Goal: Task Accomplishment & Management: Complete application form

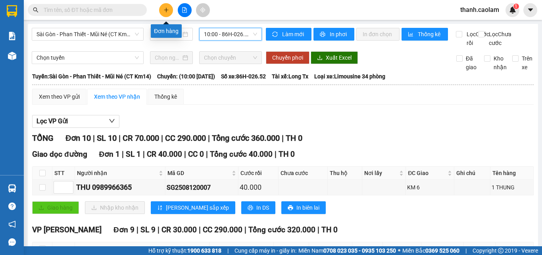
click at [165, 4] on button at bounding box center [166, 10] width 14 height 14
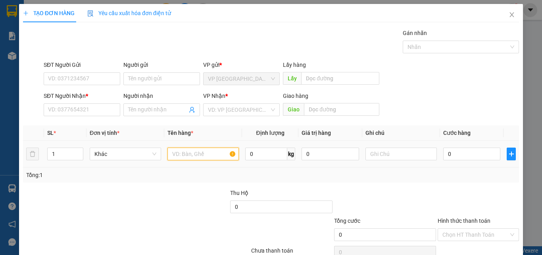
click at [197, 160] on input "text" at bounding box center [203, 153] width 71 height 13
type input "1 KIEN"
type input "3"
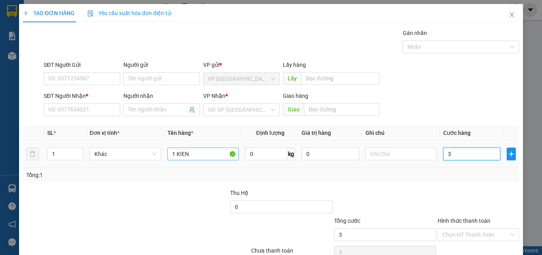
type input "30"
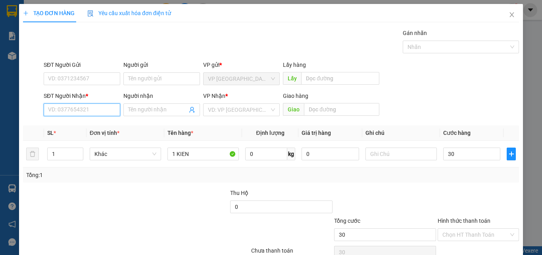
type input "30.000"
click at [97, 109] on input "SĐT Người Nhận *" at bounding box center [82, 109] width 77 height 13
click at [509, 13] on icon "close" at bounding box center [512, 15] width 6 height 6
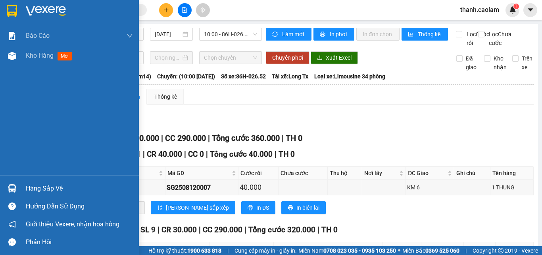
click at [11, 6] on img at bounding box center [12, 11] width 10 height 12
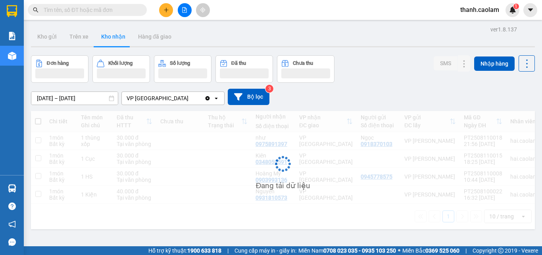
click at [166, 6] on button at bounding box center [166, 10] width 14 height 14
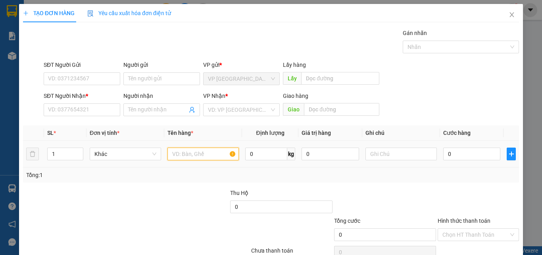
click at [196, 156] on input "text" at bounding box center [203, 153] width 71 height 13
type input "1 XOP"
type input "4"
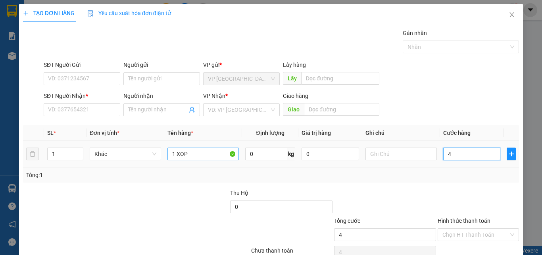
type input "40"
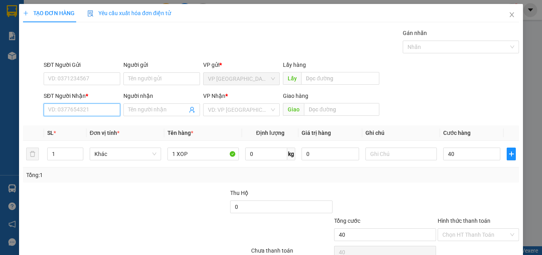
type input "40.000"
click at [100, 112] on input "SĐT Người Nhận *" at bounding box center [82, 109] width 77 height 13
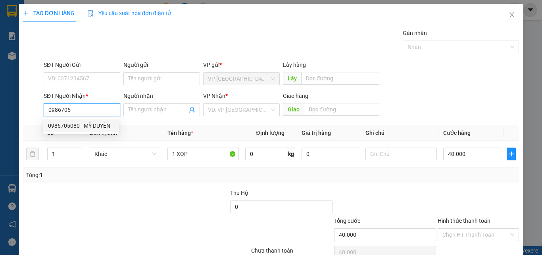
click at [102, 124] on div "0986705080 - MỸ DUYÊN" at bounding box center [81, 125] width 66 height 9
type input "0986705080"
type input "[PERSON_NAME]"
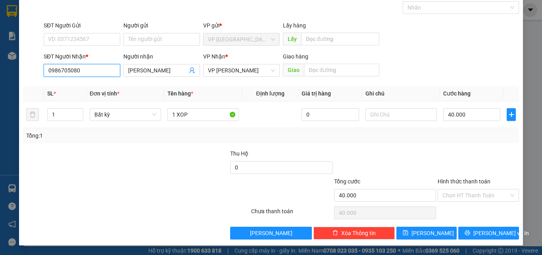
type input "0986705080"
click at [162, 173] on form "Thu Hộ 0 Tổng cước 40.000 Hình thức thanh toán Chọn HT Thanh Toán" at bounding box center [271, 177] width 496 height 56
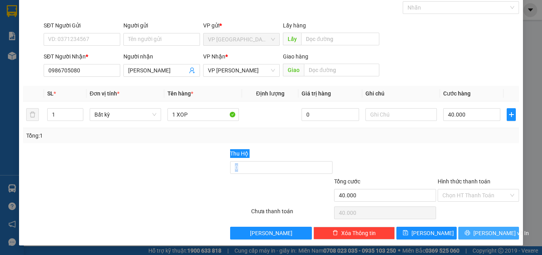
click at [482, 227] on button "[PERSON_NAME] và In" at bounding box center [489, 232] width 61 height 13
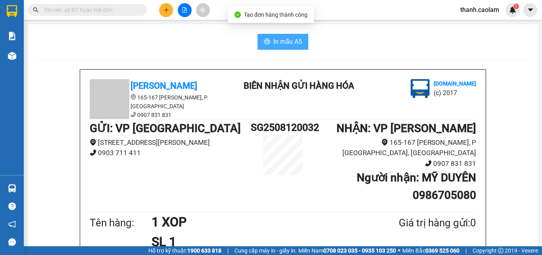
click at [281, 46] on span "In mẫu A5" at bounding box center [288, 42] width 29 height 10
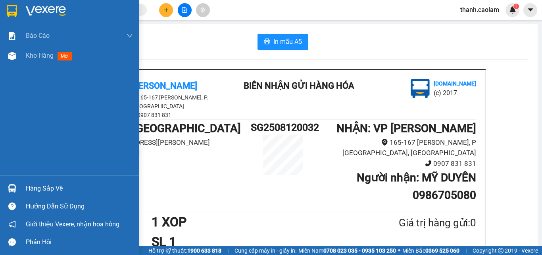
click at [15, 5] on img at bounding box center [12, 11] width 10 height 12
